Goal: Transaction & Acquisition: Purchase product/service

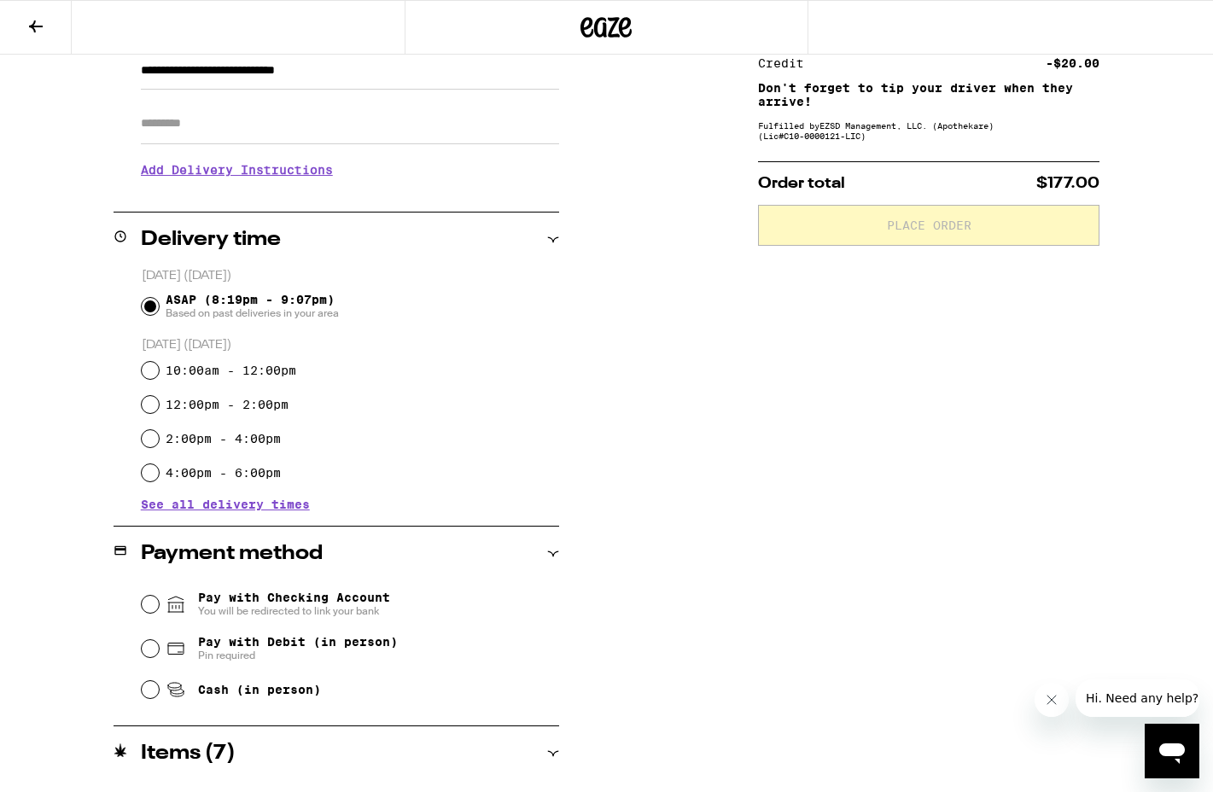
scroll to position [271, 0]
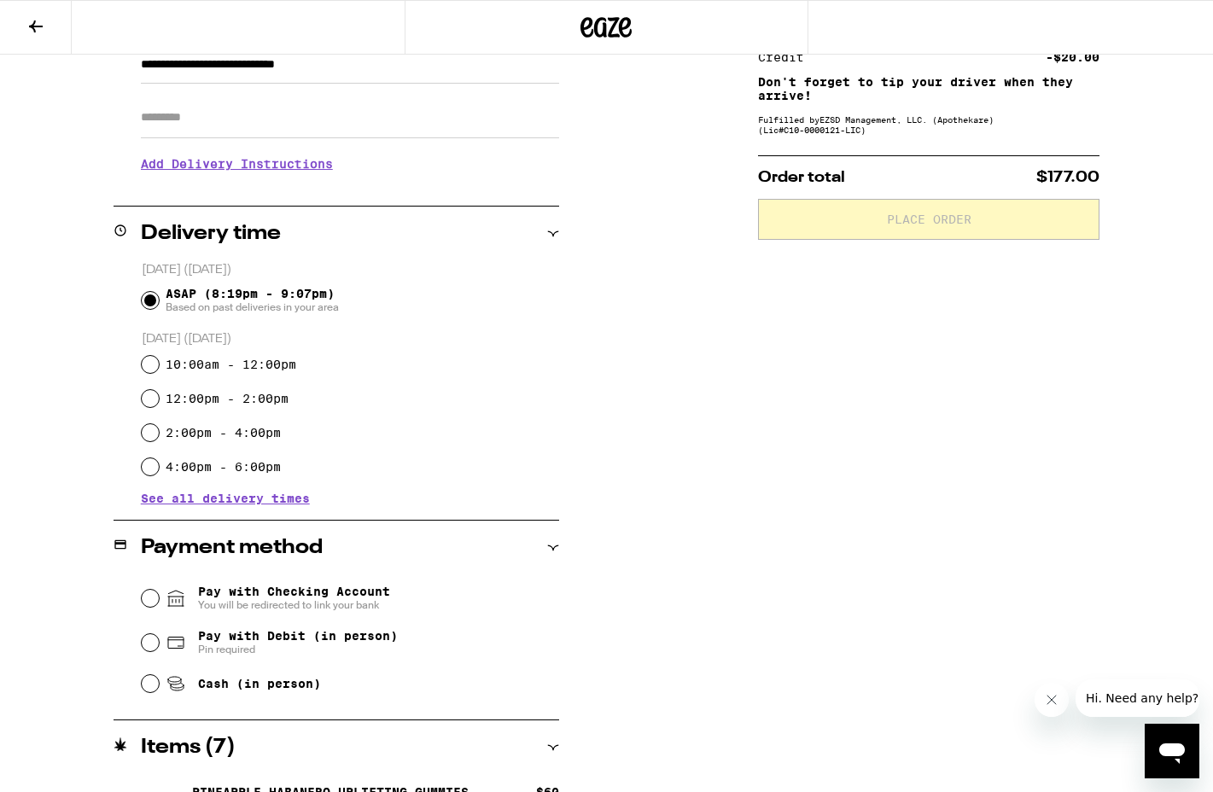
click at [261, 634] on span "Pay with Debit (in person)" at bounding box center [298, 636] width 200 height 14
click at [159, 634] on input "Pay with Debit (in person) Pin required" at bounding box center [150, 642] width 17 height 17
radio input "true"
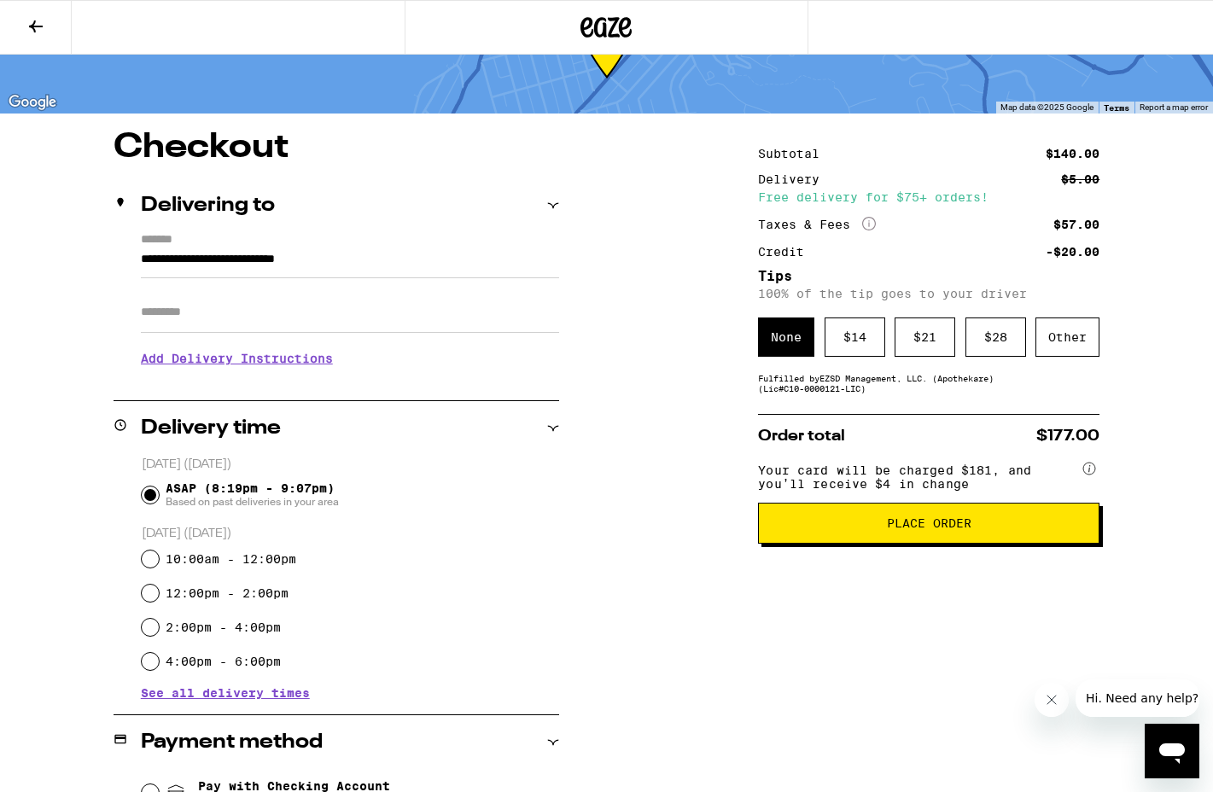
scroll to position [0, 0]
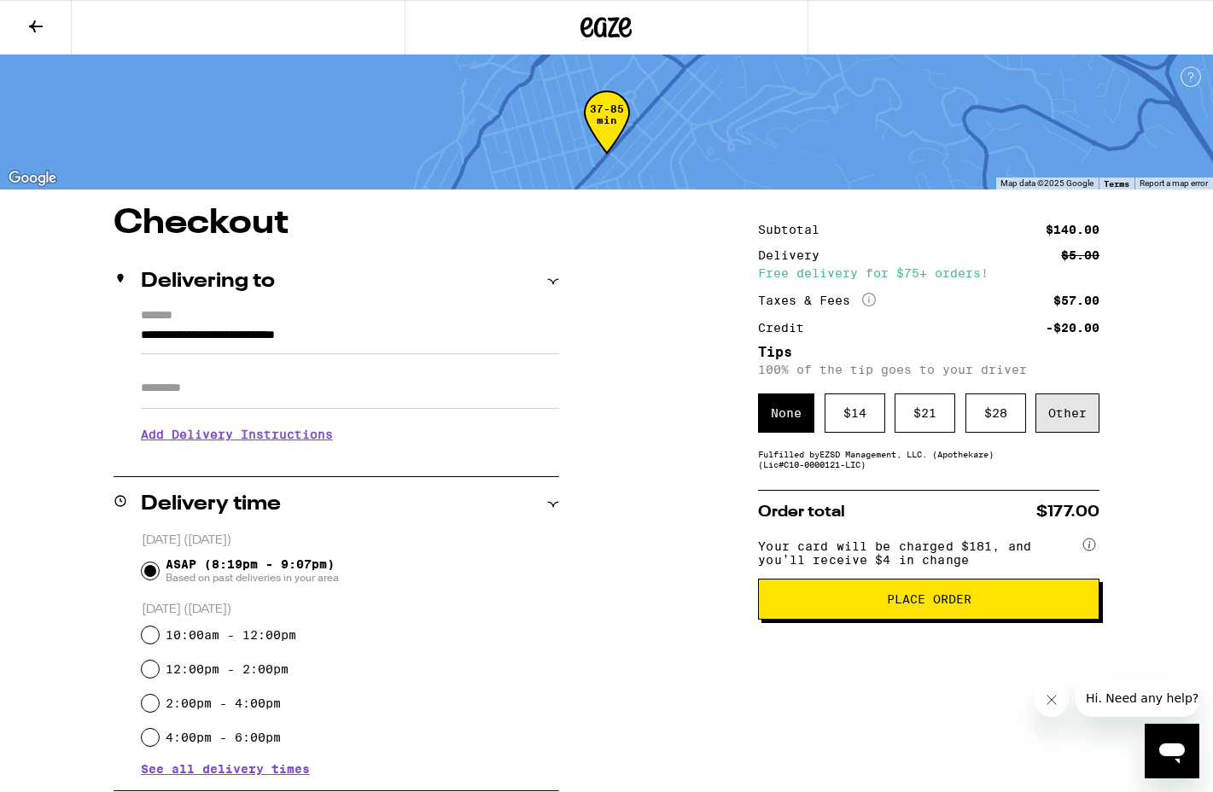
click at [1065, 426] on div "Other" at bounding box center [1067, 412] width 64 height 39
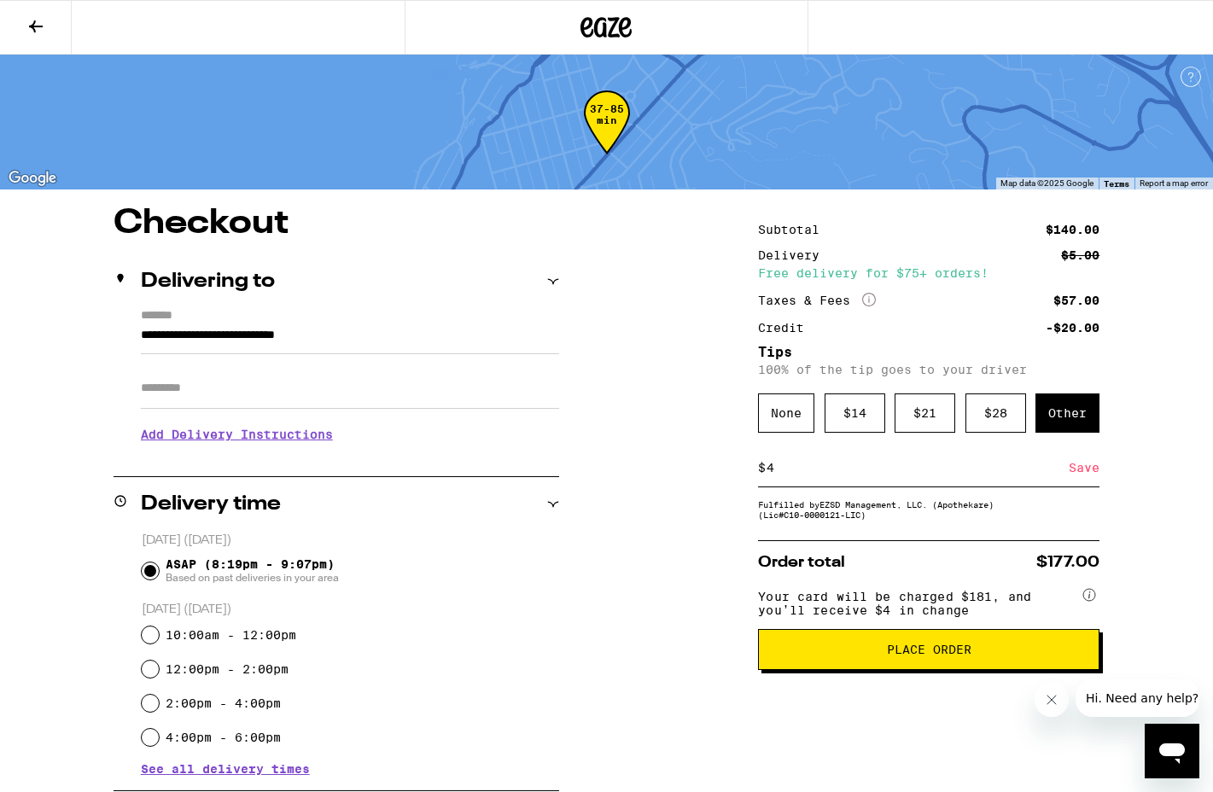
type input "4"
click at [859, 595] on span "Your card will be charged $181, and you’ll receive $4 in change" at bounding box center [918, 600] width 321 height 33
click at [1083, 470] on div "Save" at bounding box center [1084, 468] width 31 height 38
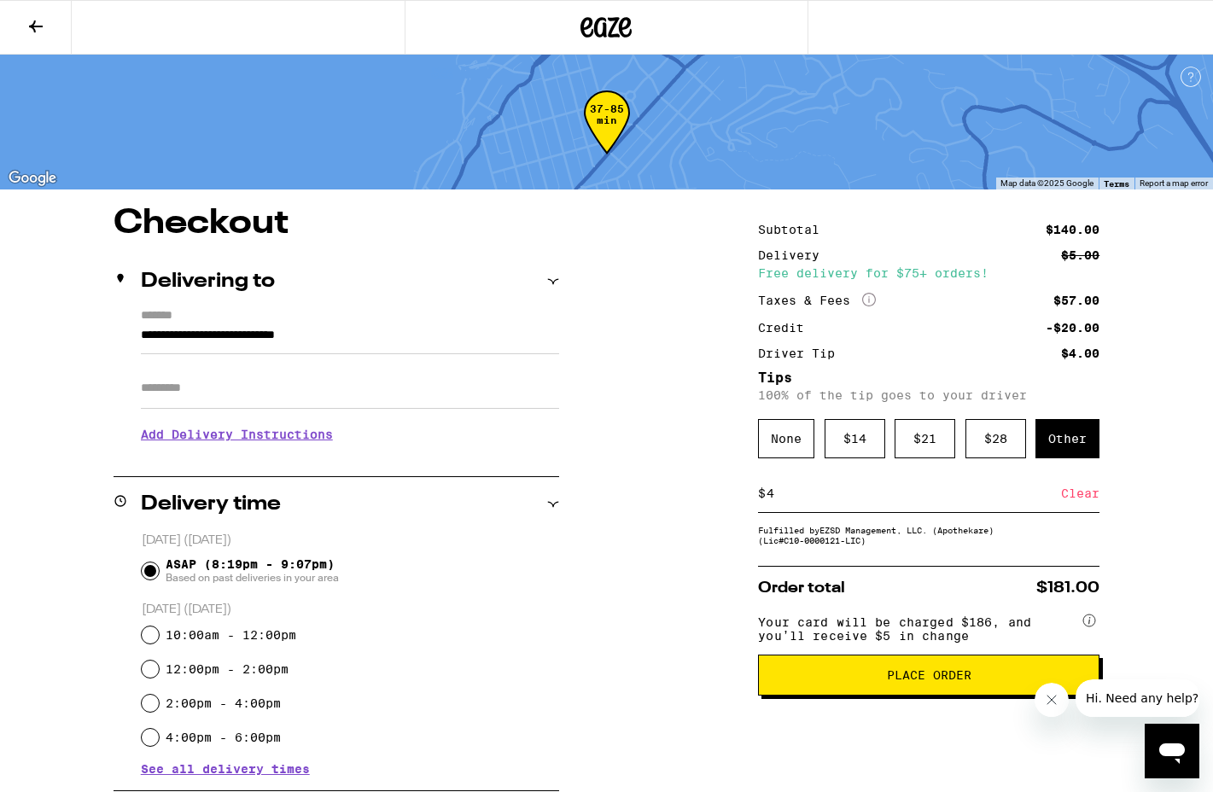
scroll to position [78, 0]
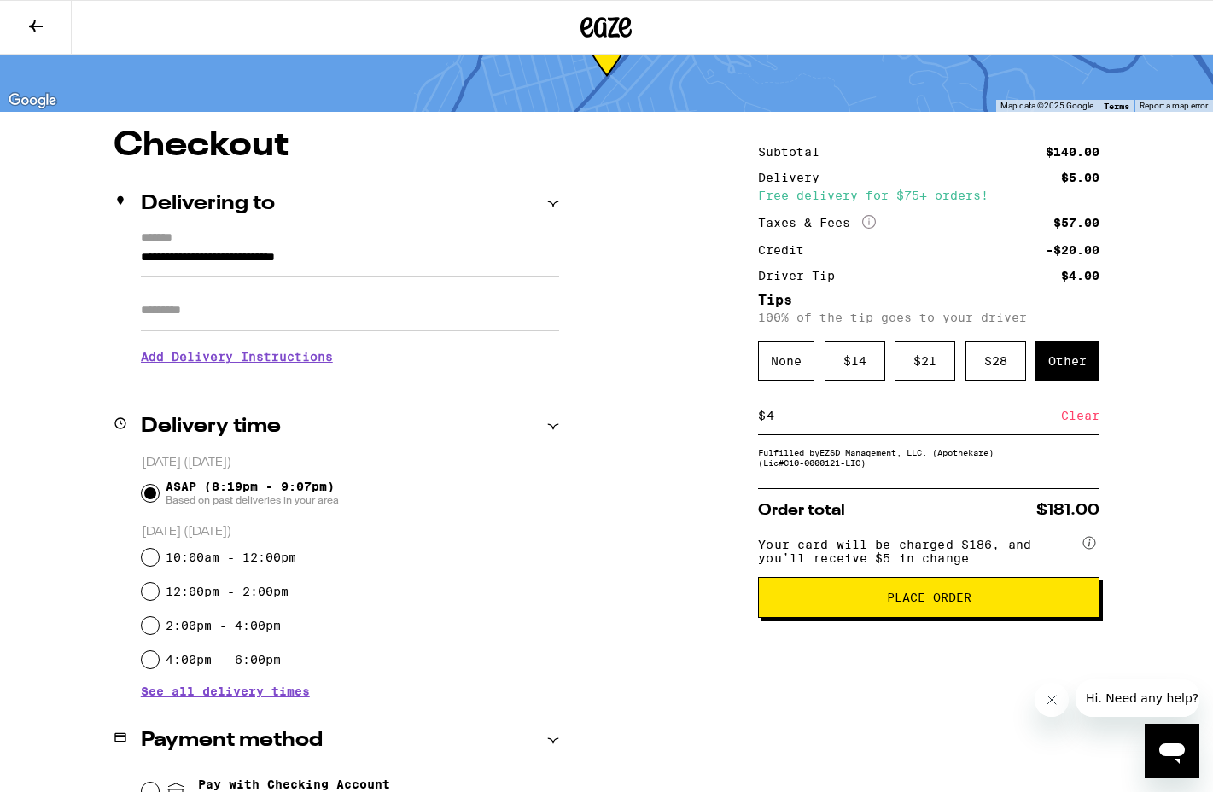
click at [909, 603] on span "Place Order" at bounding box center [929, 597] width 84 height 12
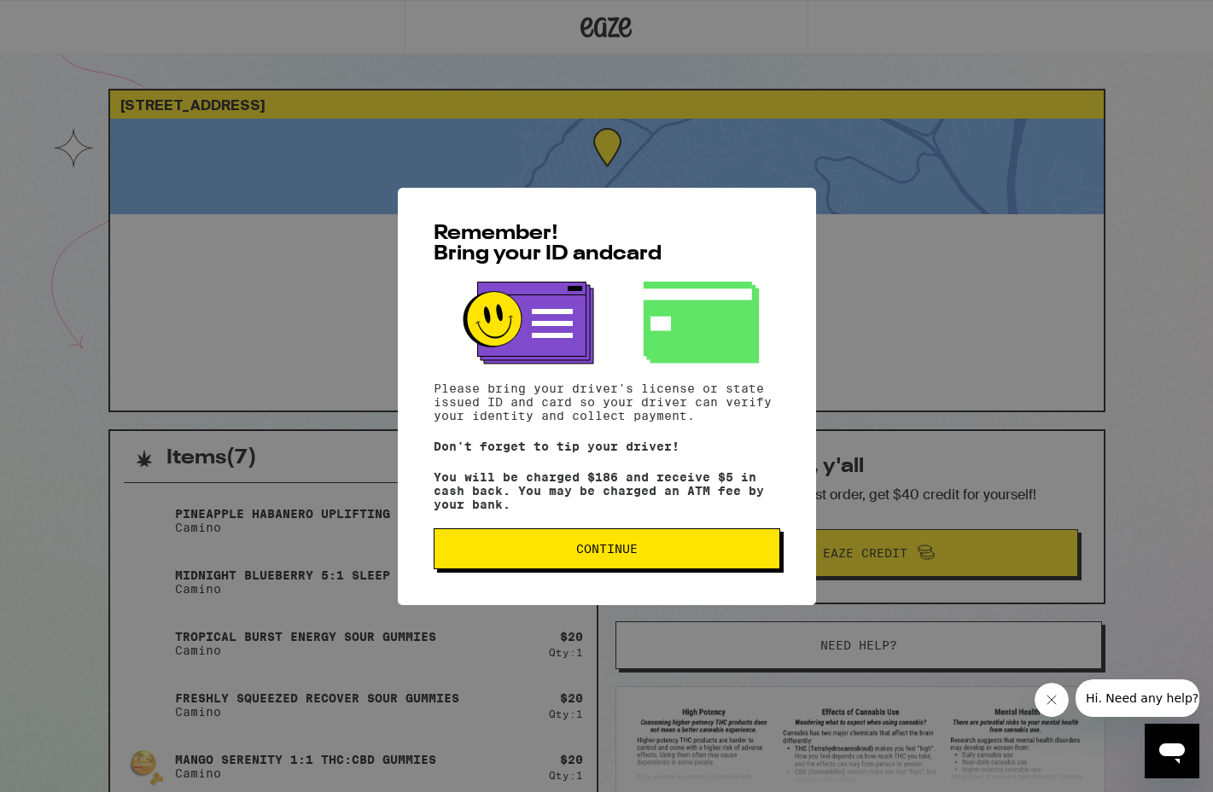
click at [640, 569] on button "Continue" at bounding box center [607, 548] width 347 height 41
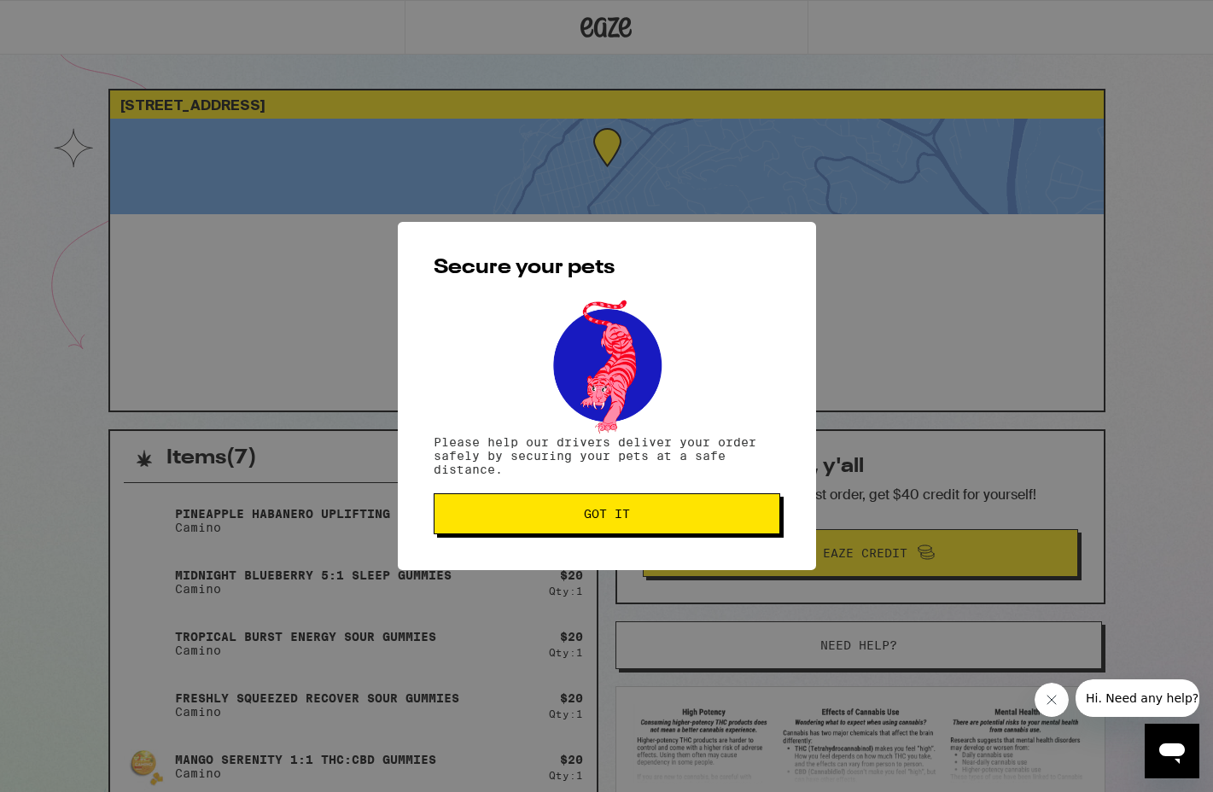
scroll to position [34, 0]
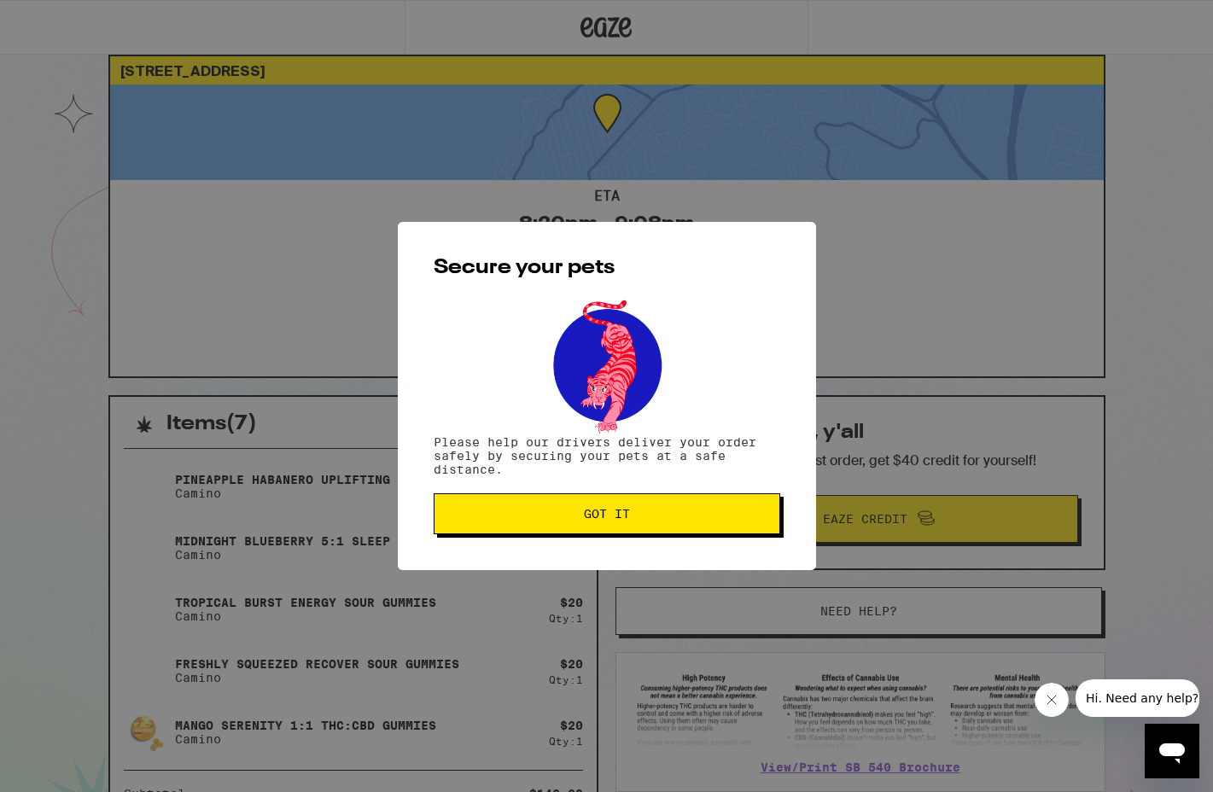
click at [613, 520] on span "Got it" at bounding box center [607, 514] width 46 height 12
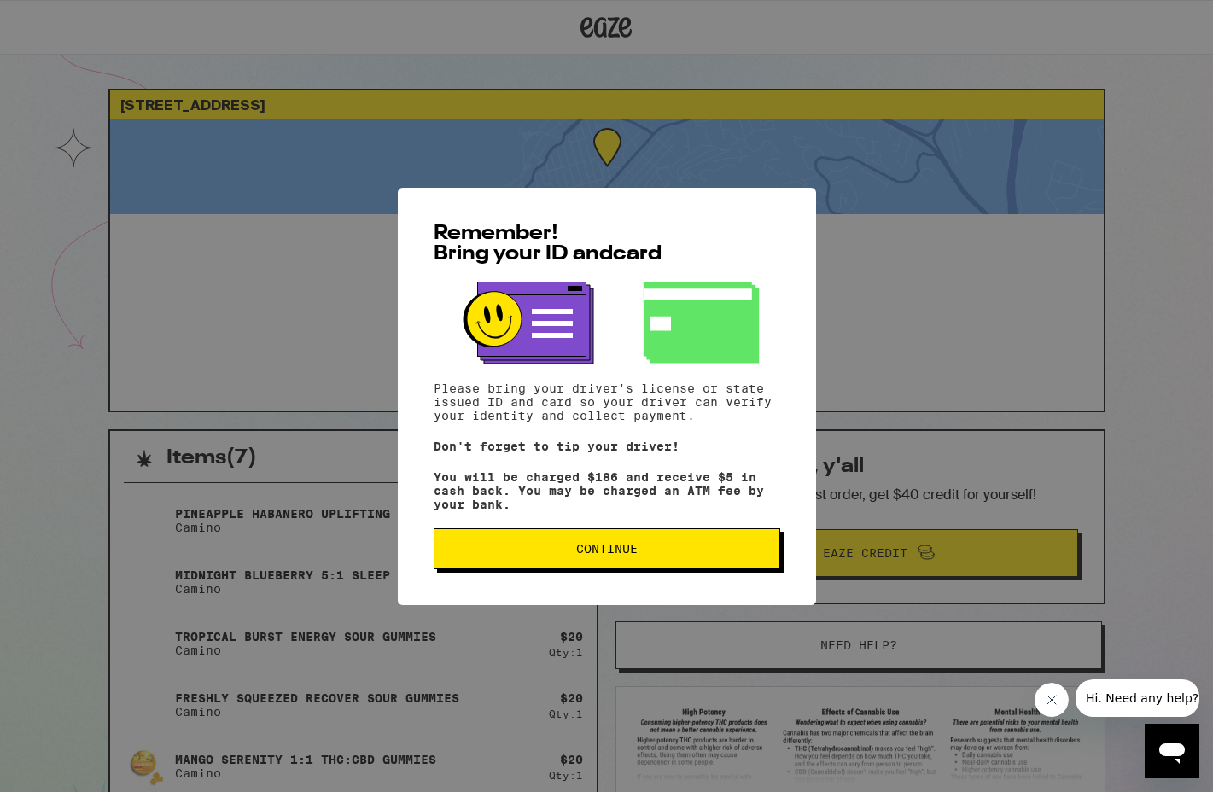
click at [545, 555] on span "Continue" at bounding box center [607, 549] width 318 height 12
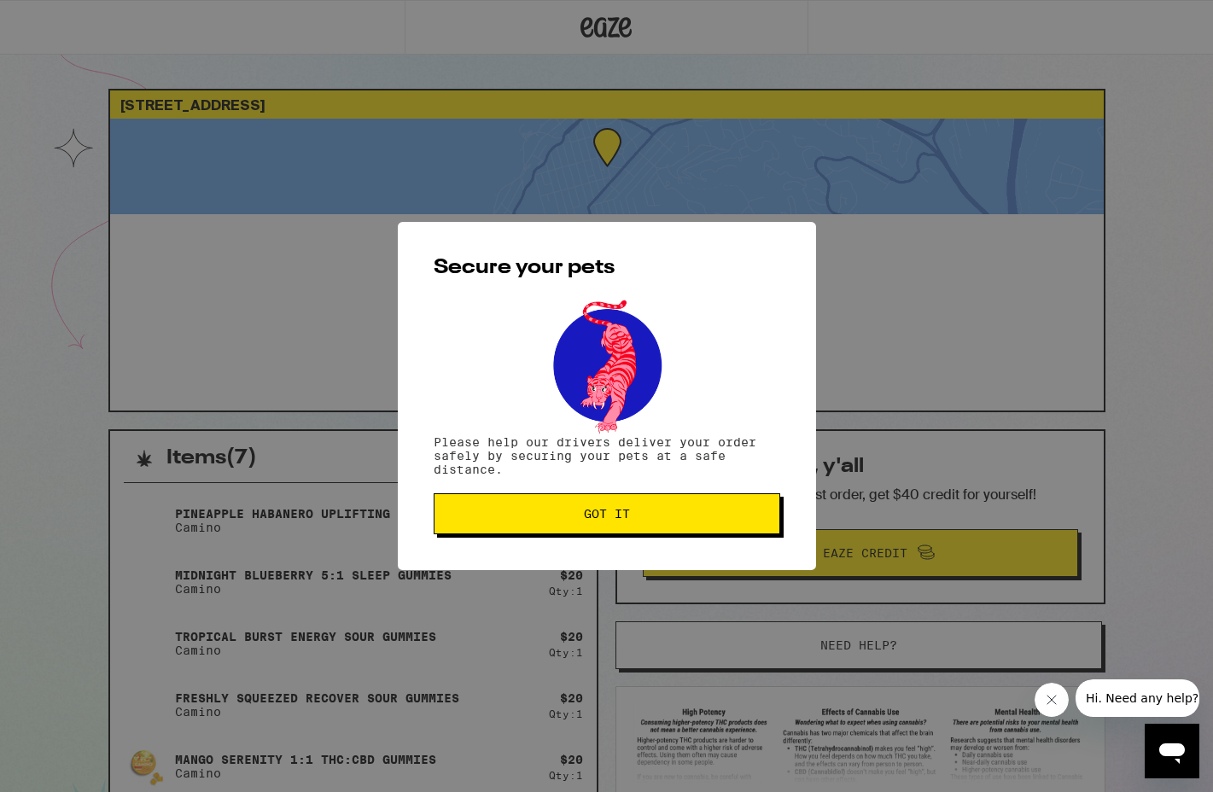
click at [558, 516] on span "Got it" at bounding box center [607, 514] width 318 height 12
